Goal: Transaction & Acquisition: Purchase product/service

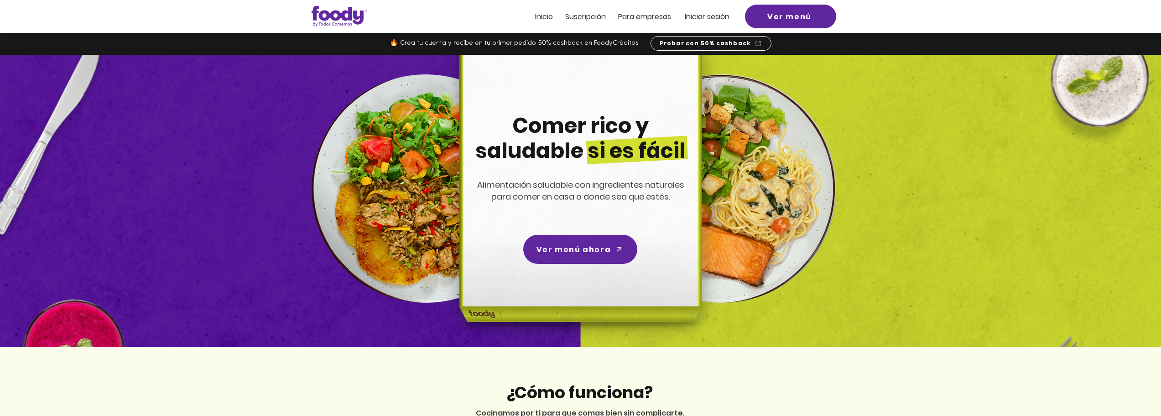
click at [722, 10] on div at bounding box center [580, 16] width 1161 height 33
click at [719, 13] on span "Iniciar sesión" at bounding box center [707, 16] width 45 height 10
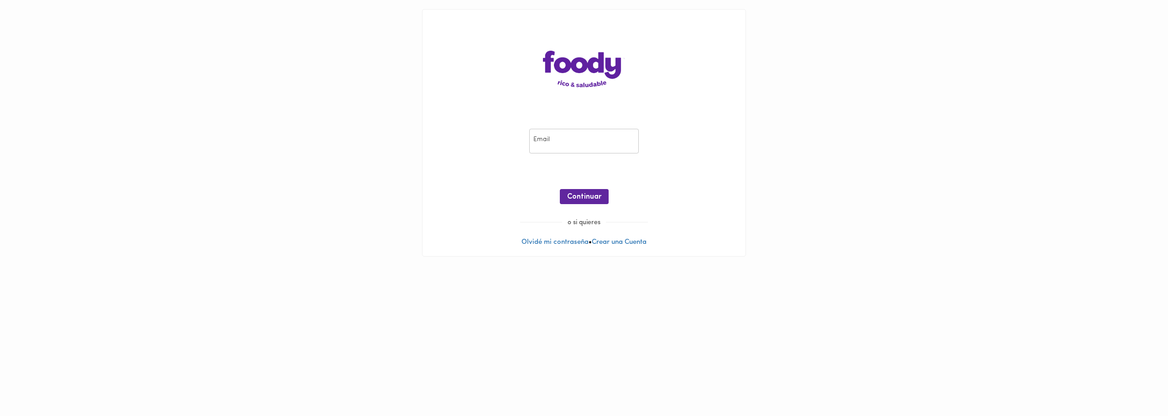
type input "[EMAIL_ADDRESS][DOMAIN_NAME]"
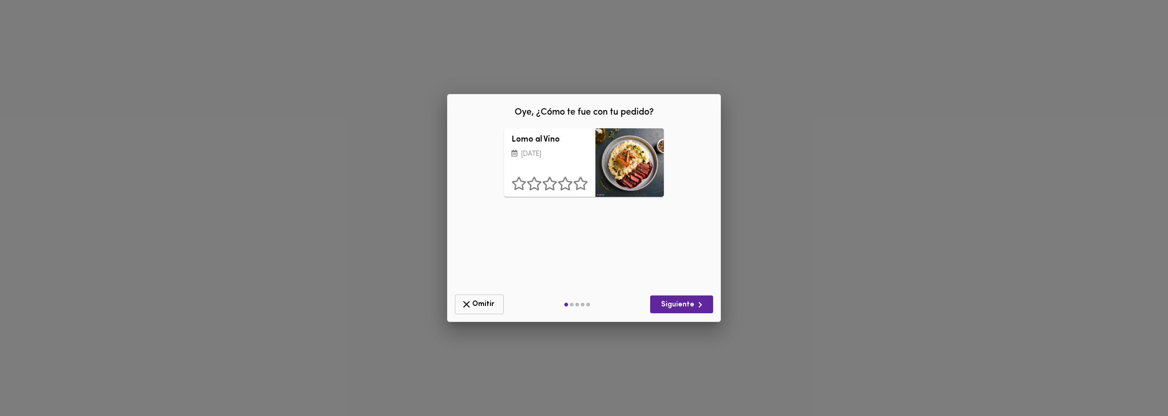
click at [496, 307] on span "Omitir" at bounding box center [479, 303] width 37 height 11
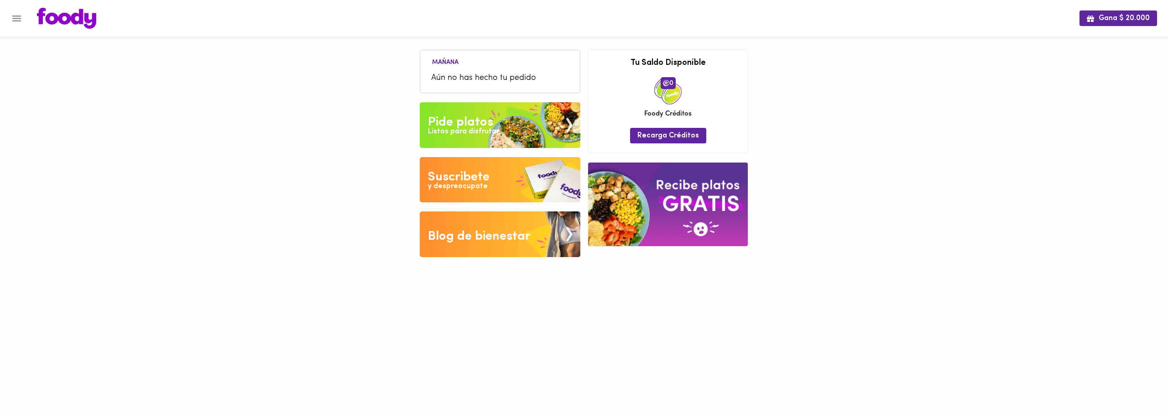
click at [489, 105] on img at bounding box center [500, 125] width 161 height 46
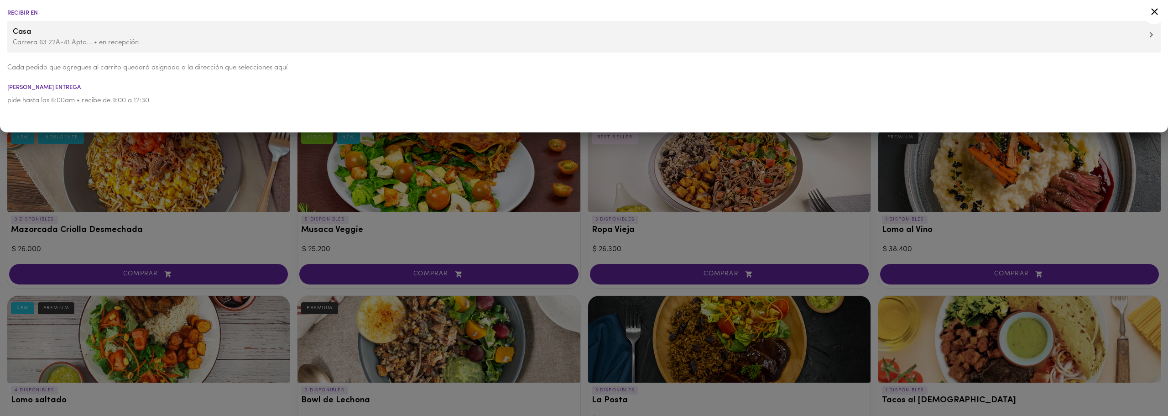
click at [295, 200] on div at bounding box center [584, 208] width 1168 height 416
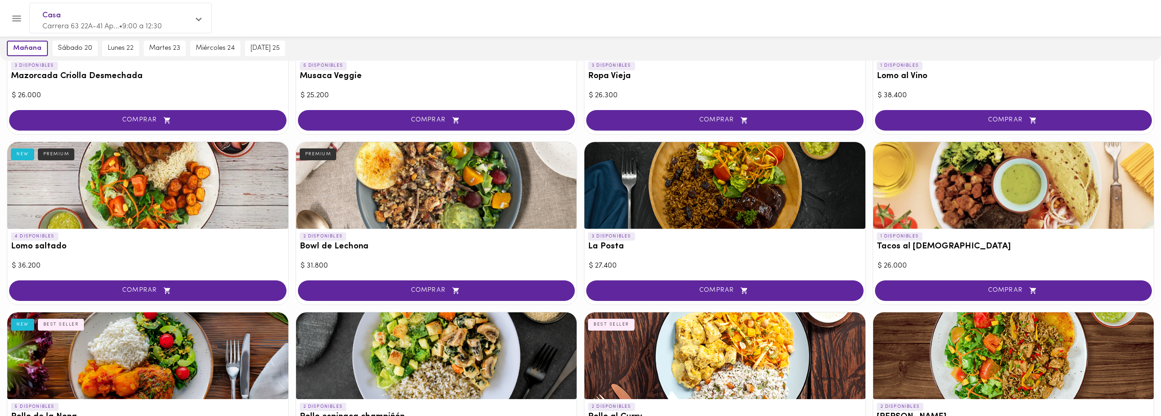
scroll to position [155, 0]
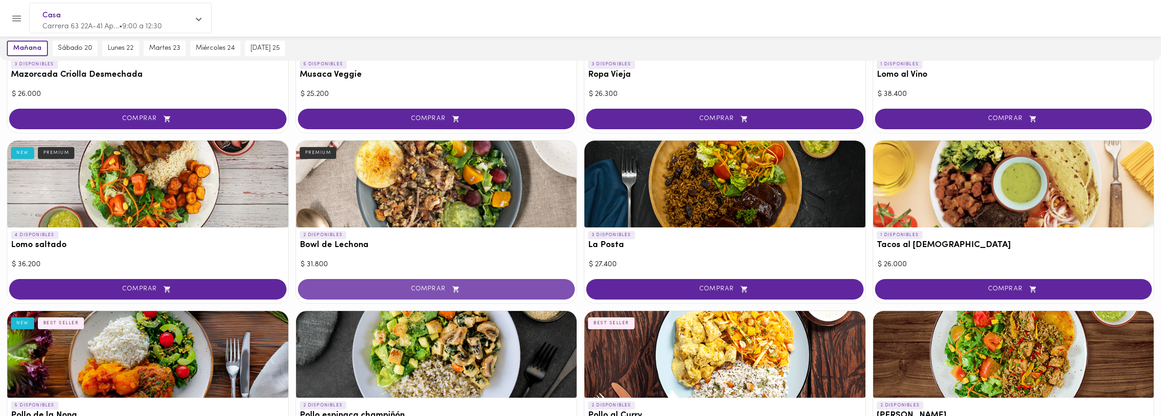
click at [458, 288] on icon "button" at bounding box center [455, 289] width 6 height 6
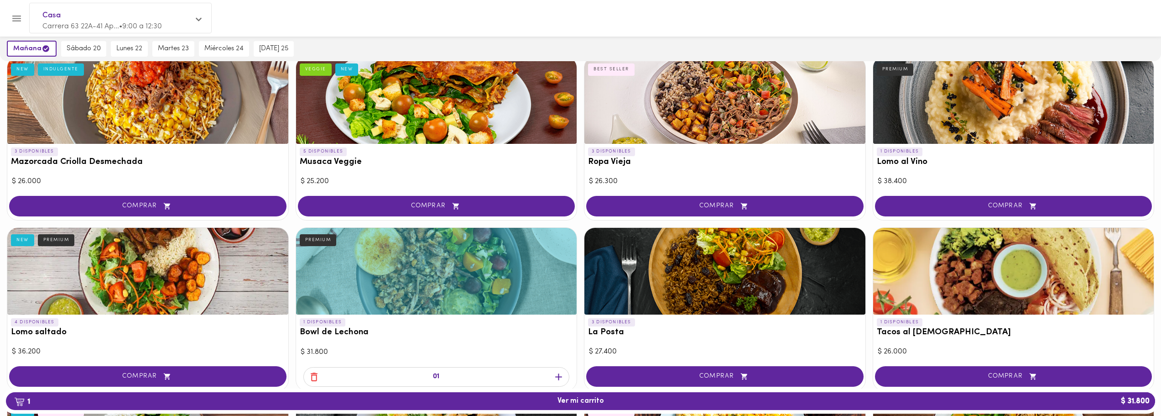
scroll to position [0, 0]
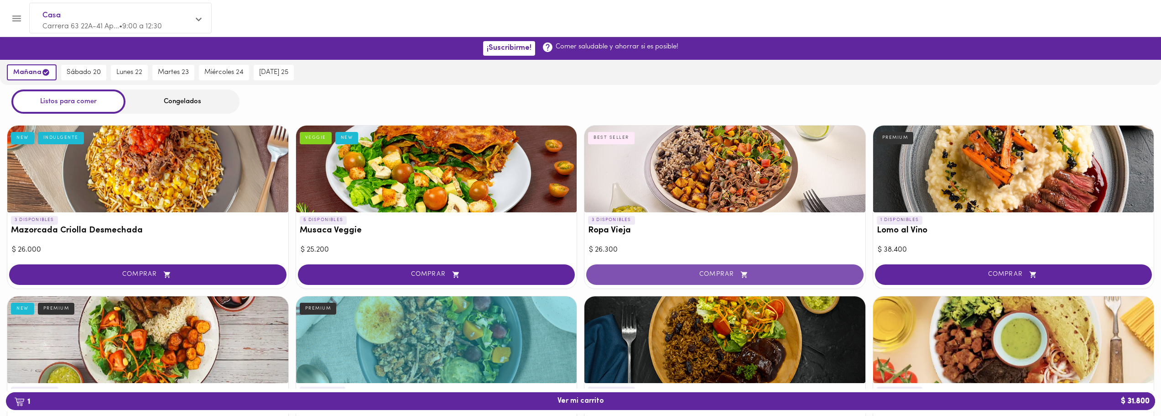
click at [697, 276] on span "COMPRAR" at bounding box center [725, 274] width 255 height 8
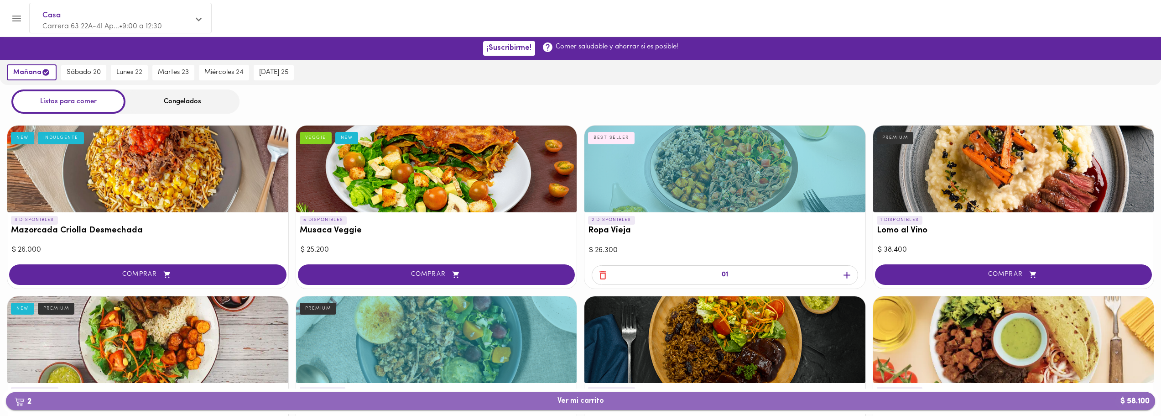
click at [596, 400] on span "2 Ver mi carrito $ 58.100" at bounding box center [580, 400] width 47 height 9
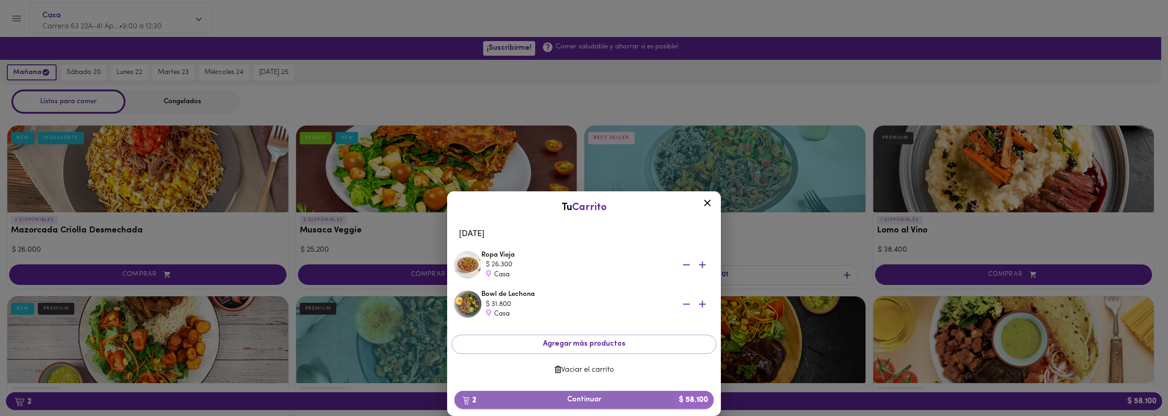
click at [560, 393] on button "2 Continuar $ 58.100" at bounding box center [583, 399] width 259 height 18
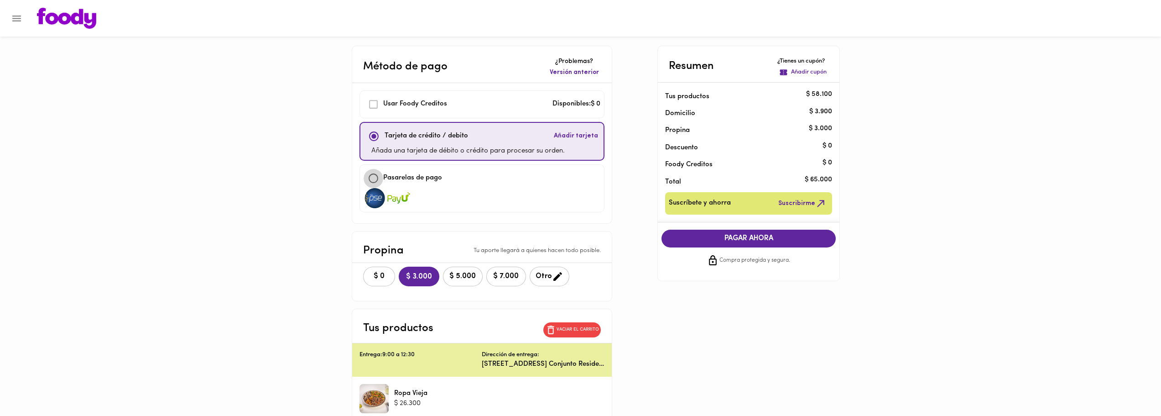
click at [368, 181] on input "checkbox" at bounding box center [374, 178] width 20 height 20
checkbox input "true"
checkbox input "false"
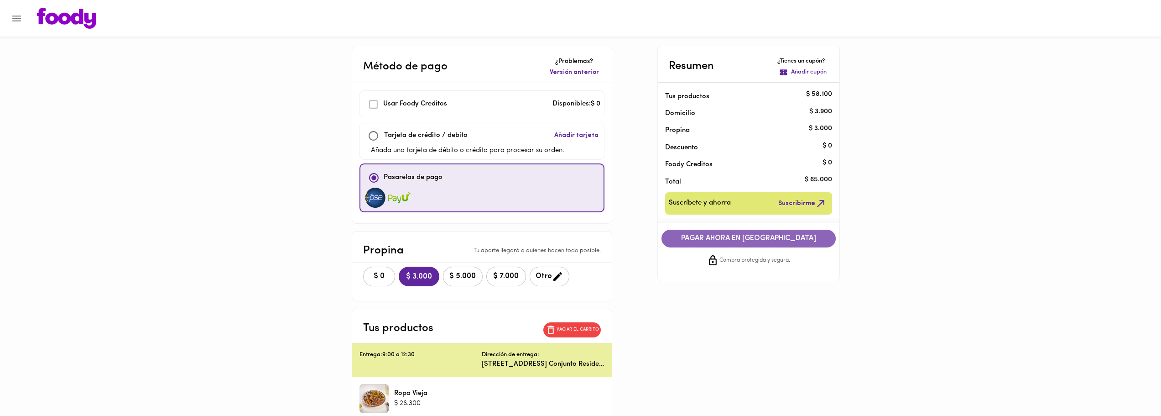
click at [694, 243] on span "PAGAR AHORA EN PASARELA" at bounding box center [748, 238] width 156 height 9
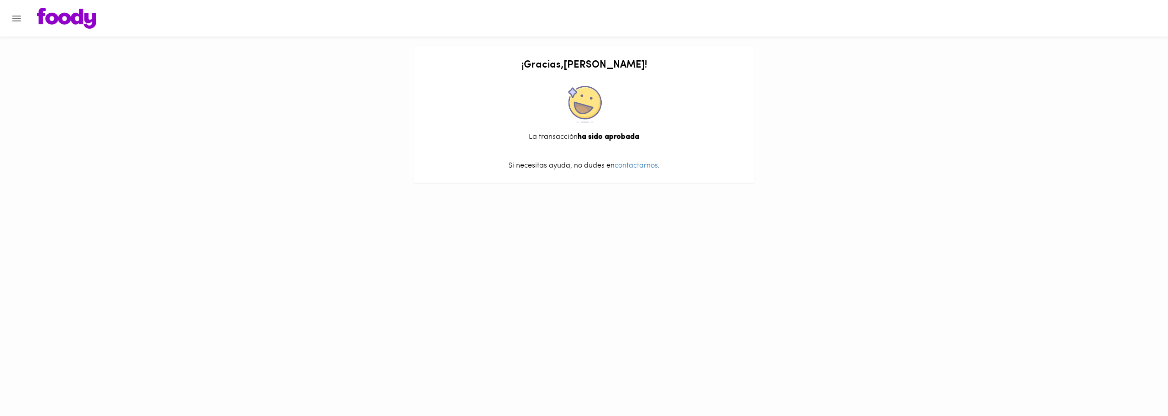
click at [82, 17] on img at bounding box center [66, 18] width 59 height 21
